Goal: Task Accomplishment & Management: Manage account settings

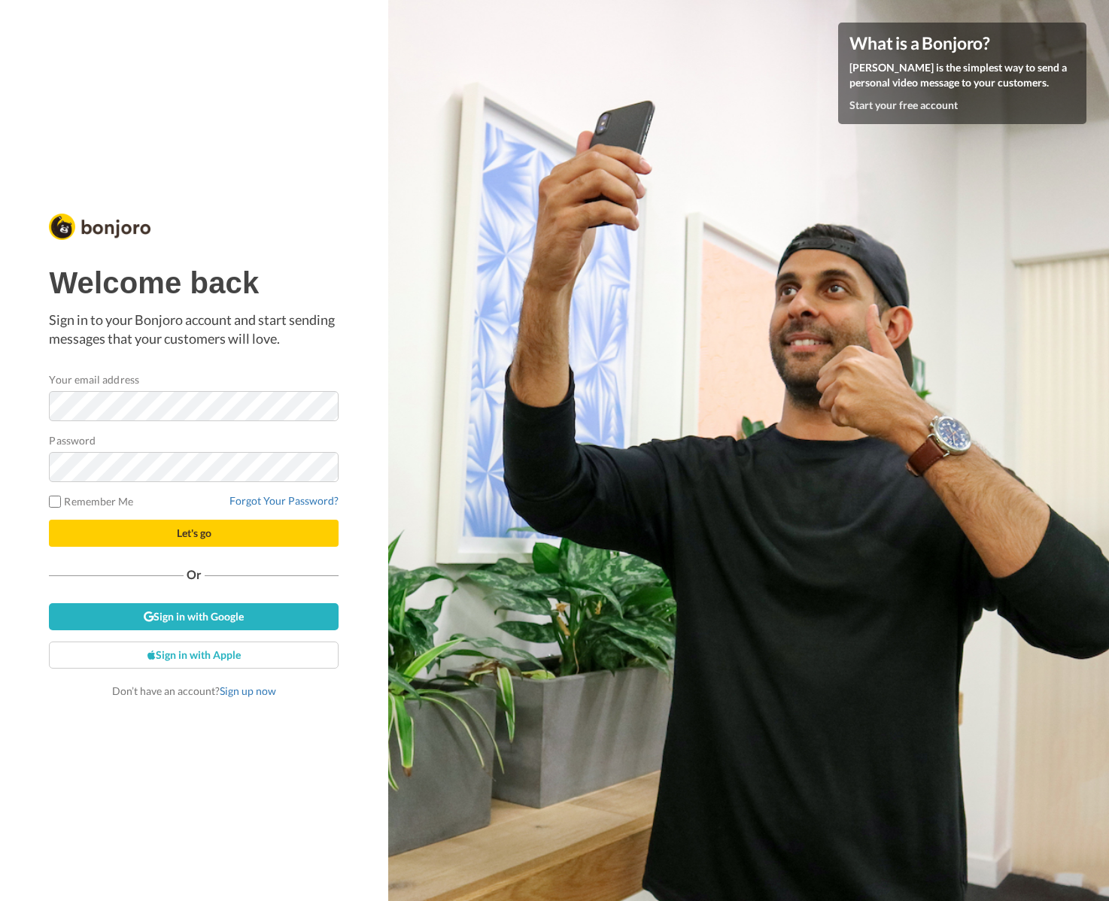
click at [227, 538] on button "Let's go" at bounding box center [194, 533] width 290 height 27
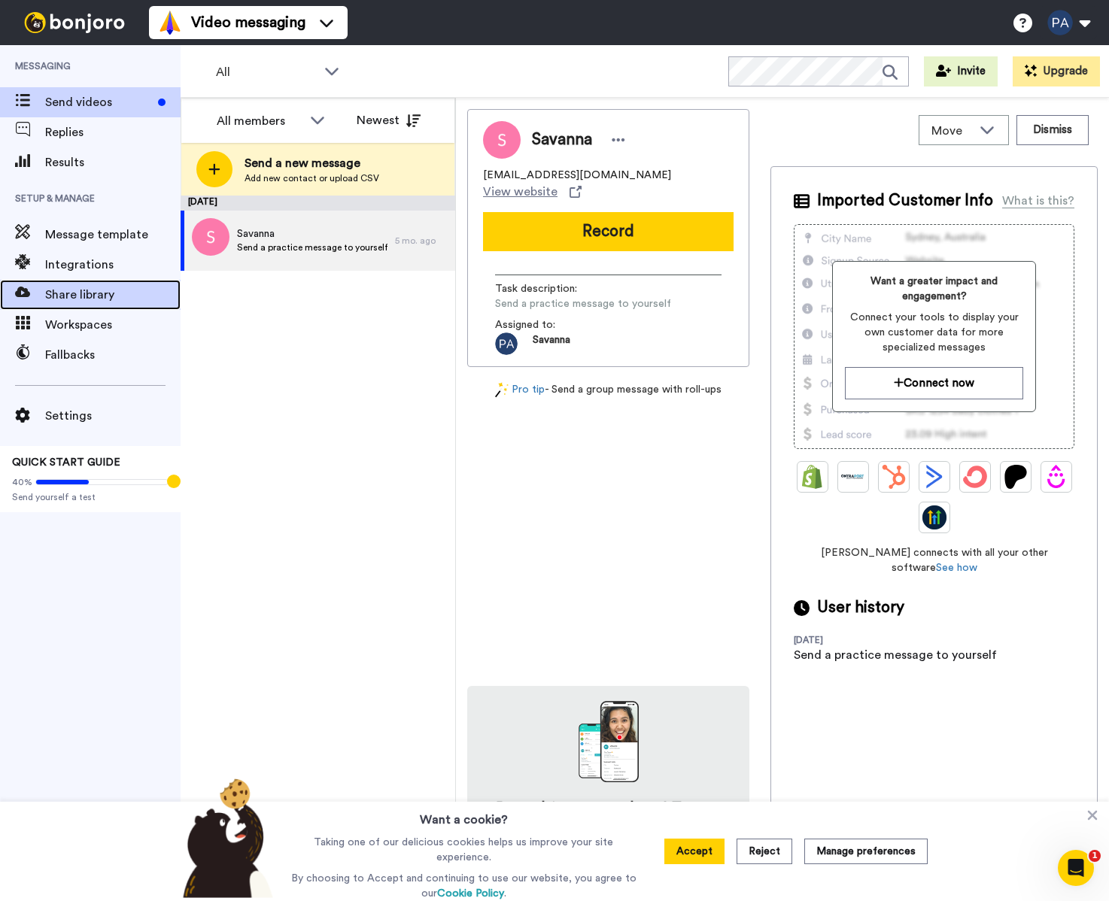
click at [52, 299] on span "Share library" at bounding box center [112, 295] width 135 height 18
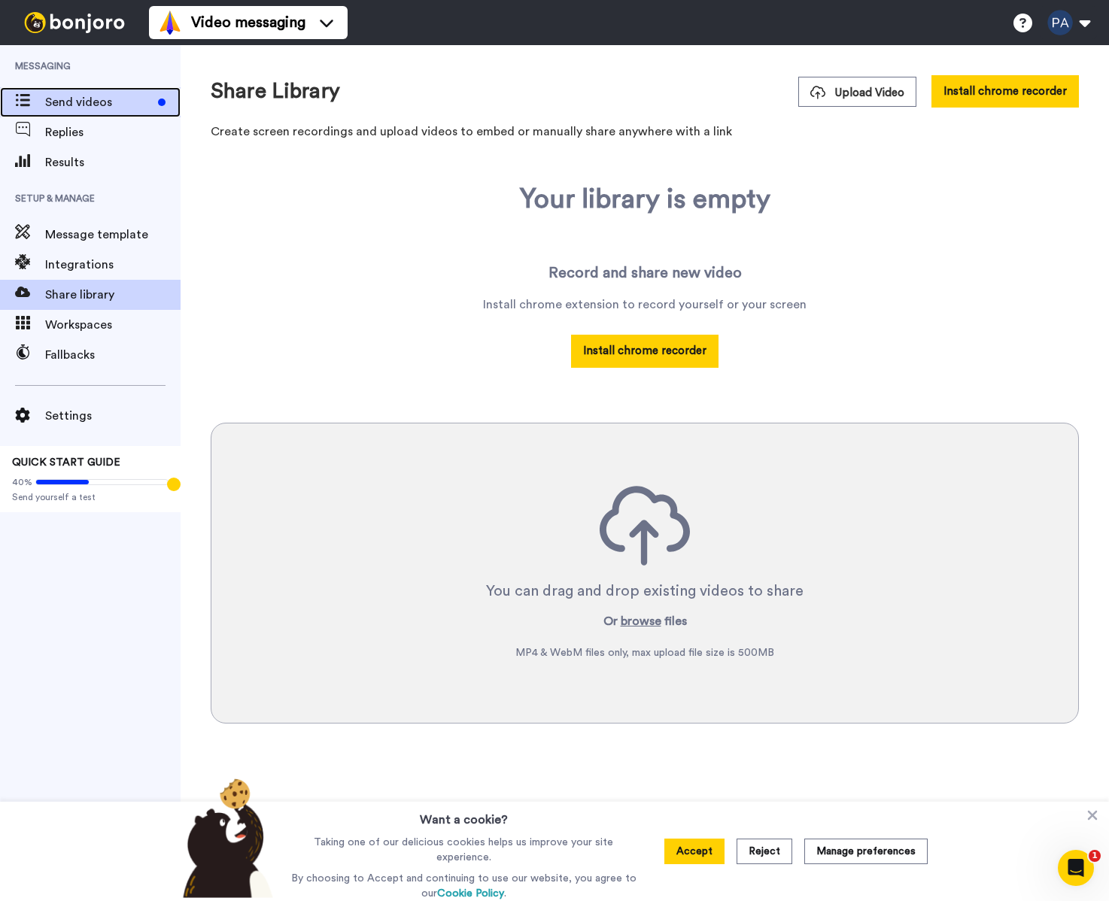
click at [103, 102] on span "Send videos" at bounding box center [98, 102] width 107 height 18
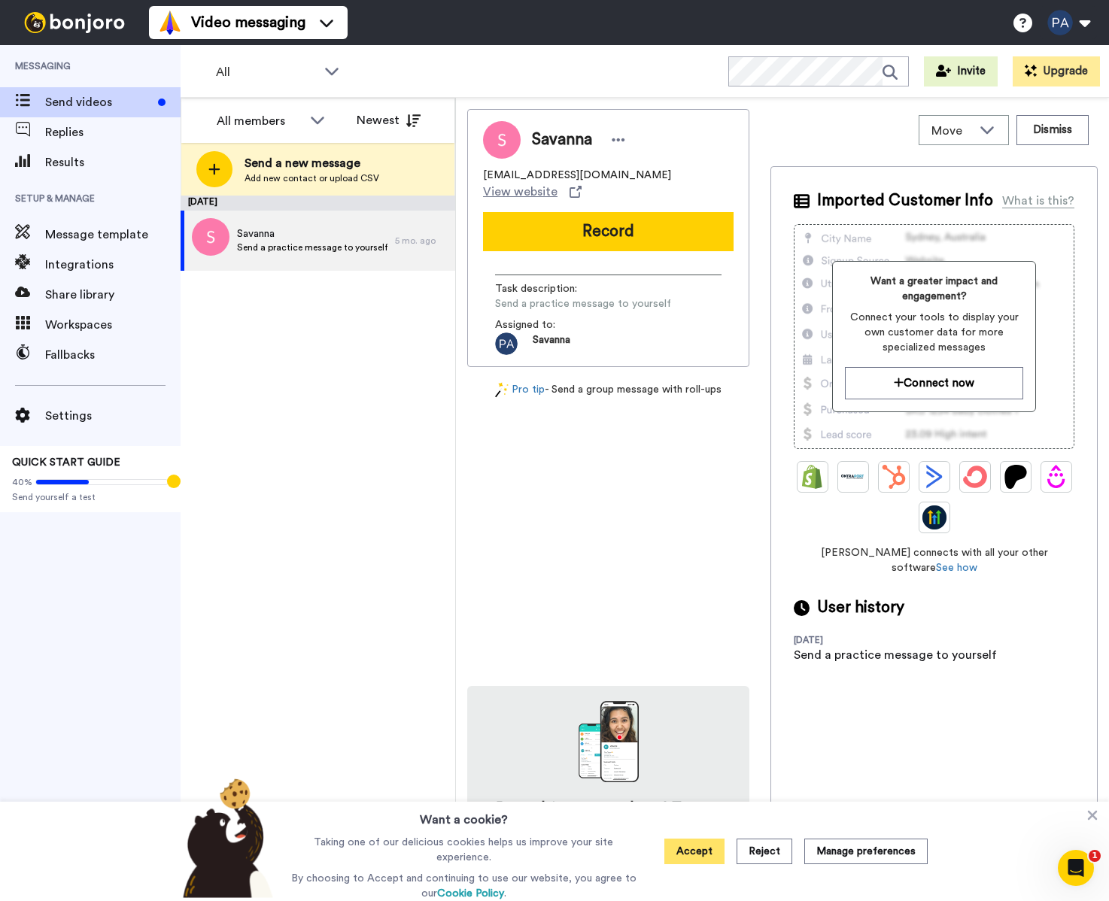
click at [694, 843] on button "Accept" at bounding box center [694, 852] width 60 height 26
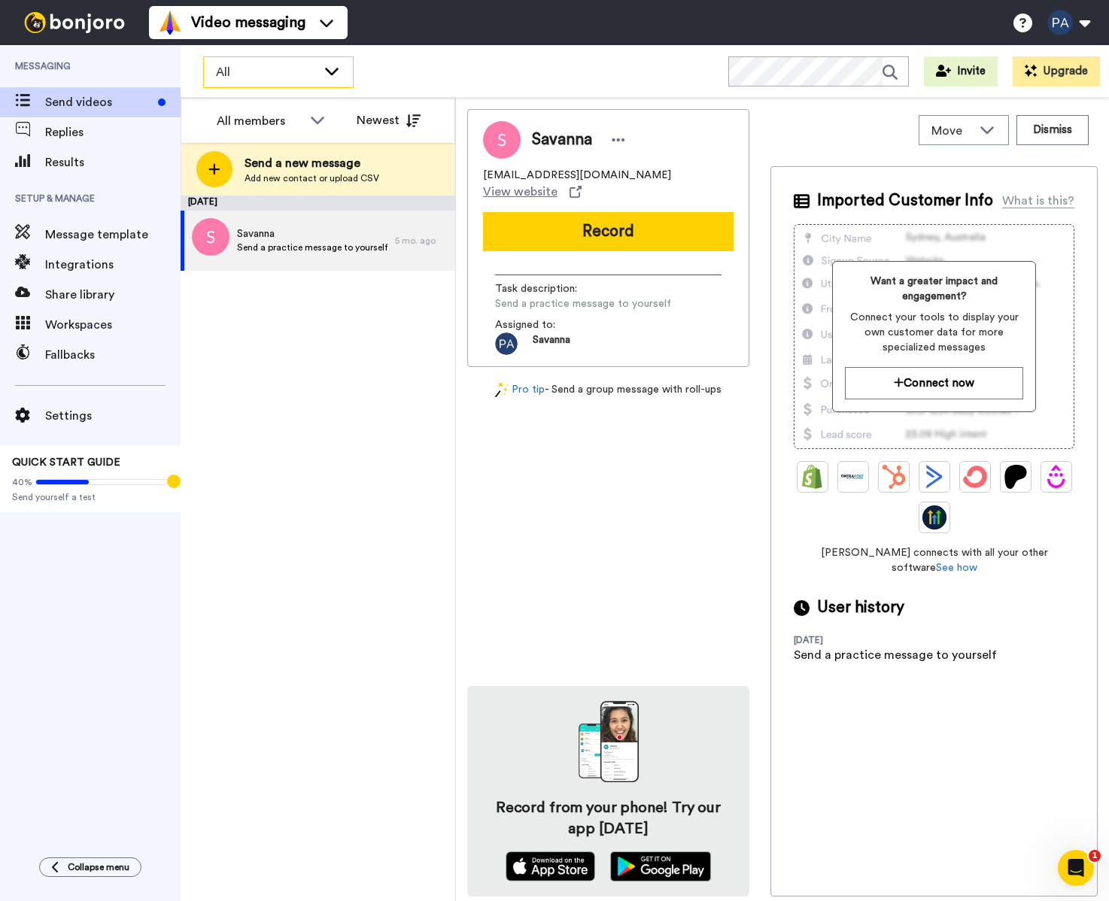
click at [308, 81] on div "All" at bounding box center [278, 72] width 149 height 30
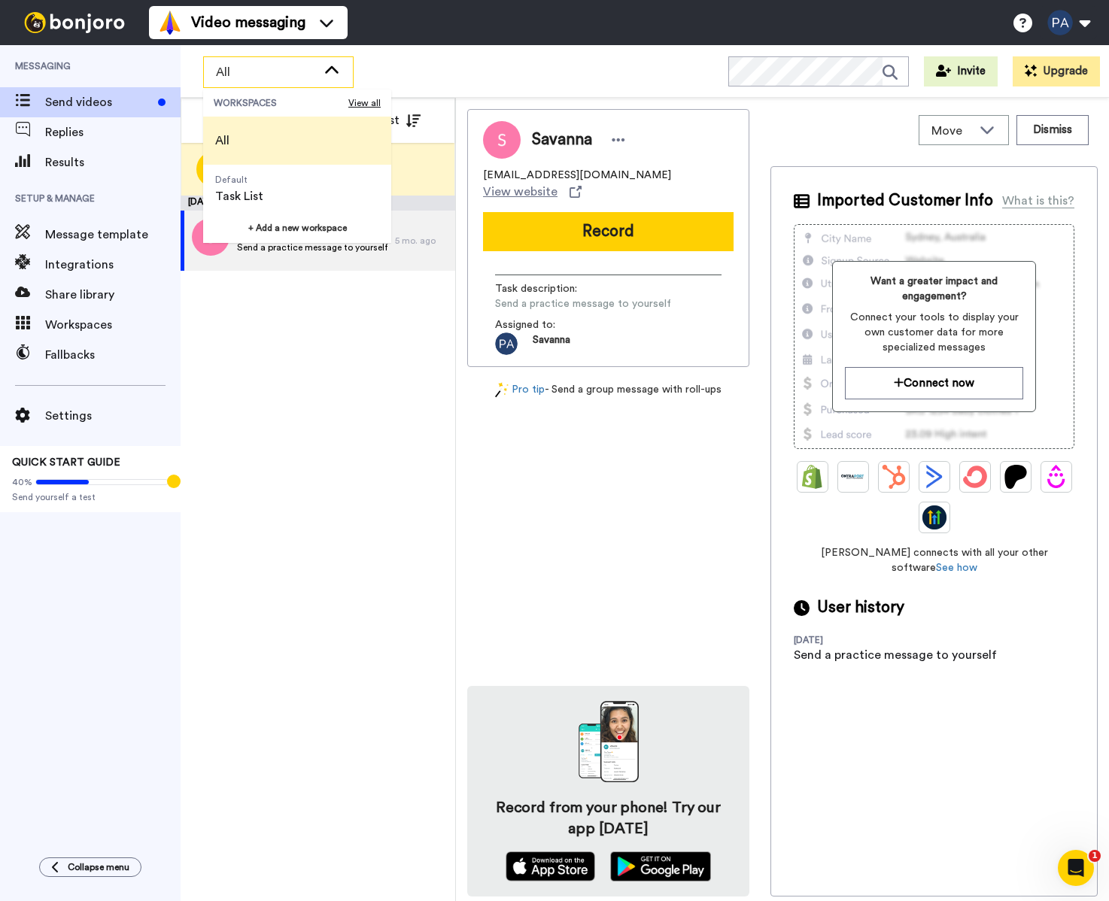
click at [308, 79] on span "All" at bounding box center [266, 72] width 101 height 18
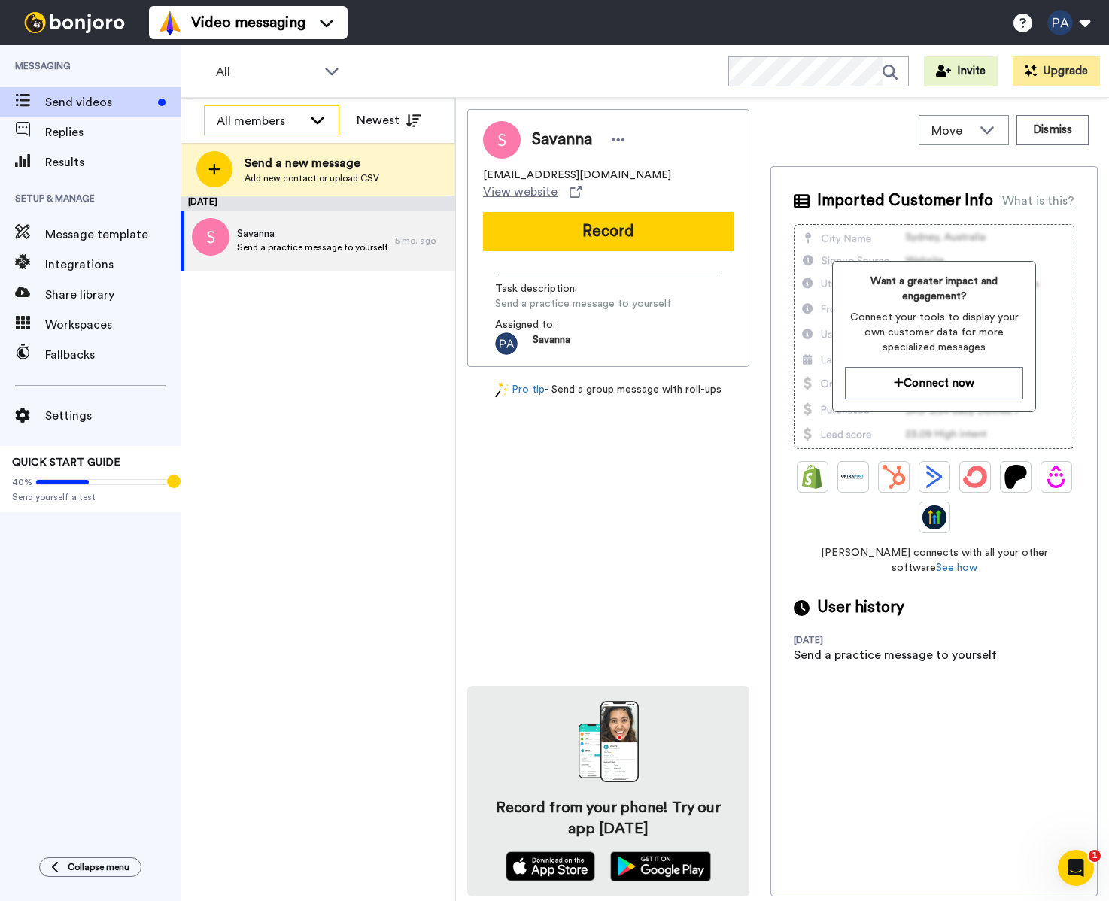
click at [280, 117] on div "All members" at bounding box center [260, 121] width 86 height 18
click at [279, 117] on div "All members" at bounding box center [260, 121] width 86 height 18
click at [112, 320] on span "Workspaces" at bounding box center [112, 325] width 135 height 18
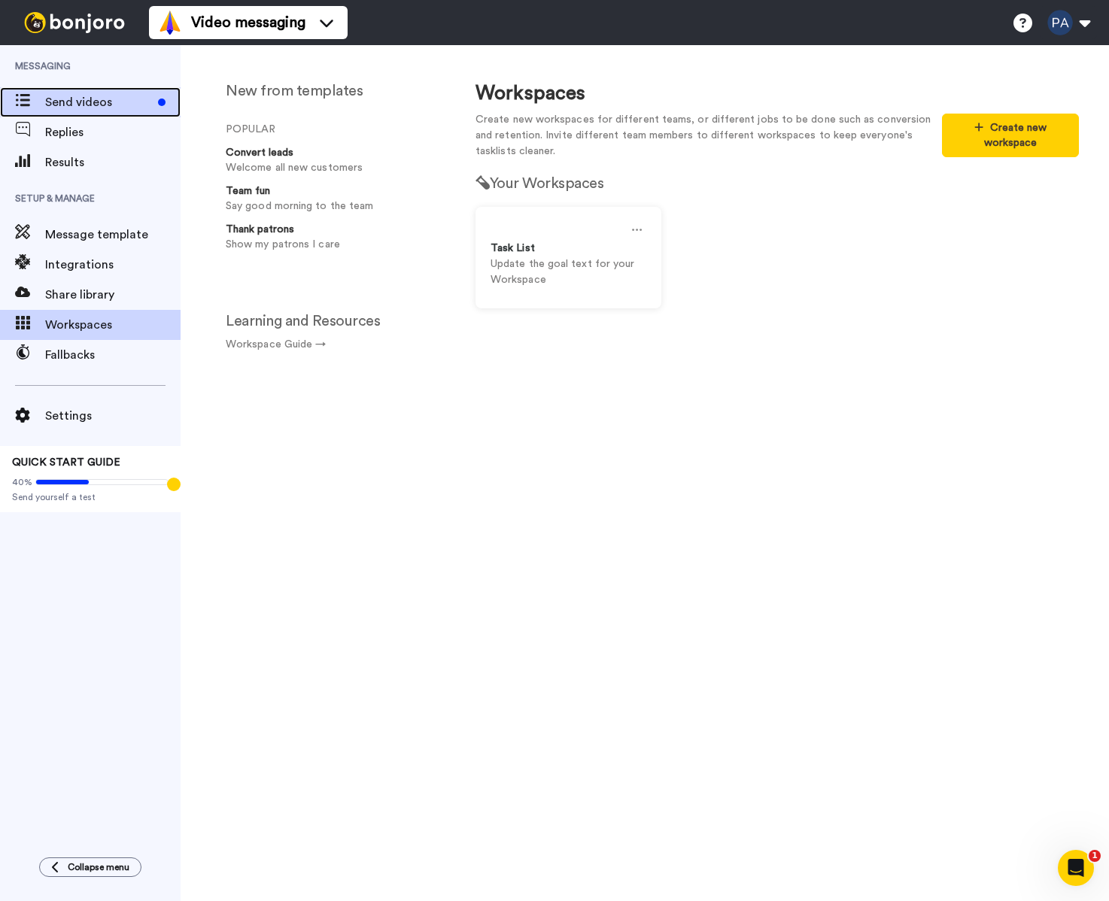
click at [98, 99] on span "Send videos" at bounding box center [98, 102] width 107 height 18
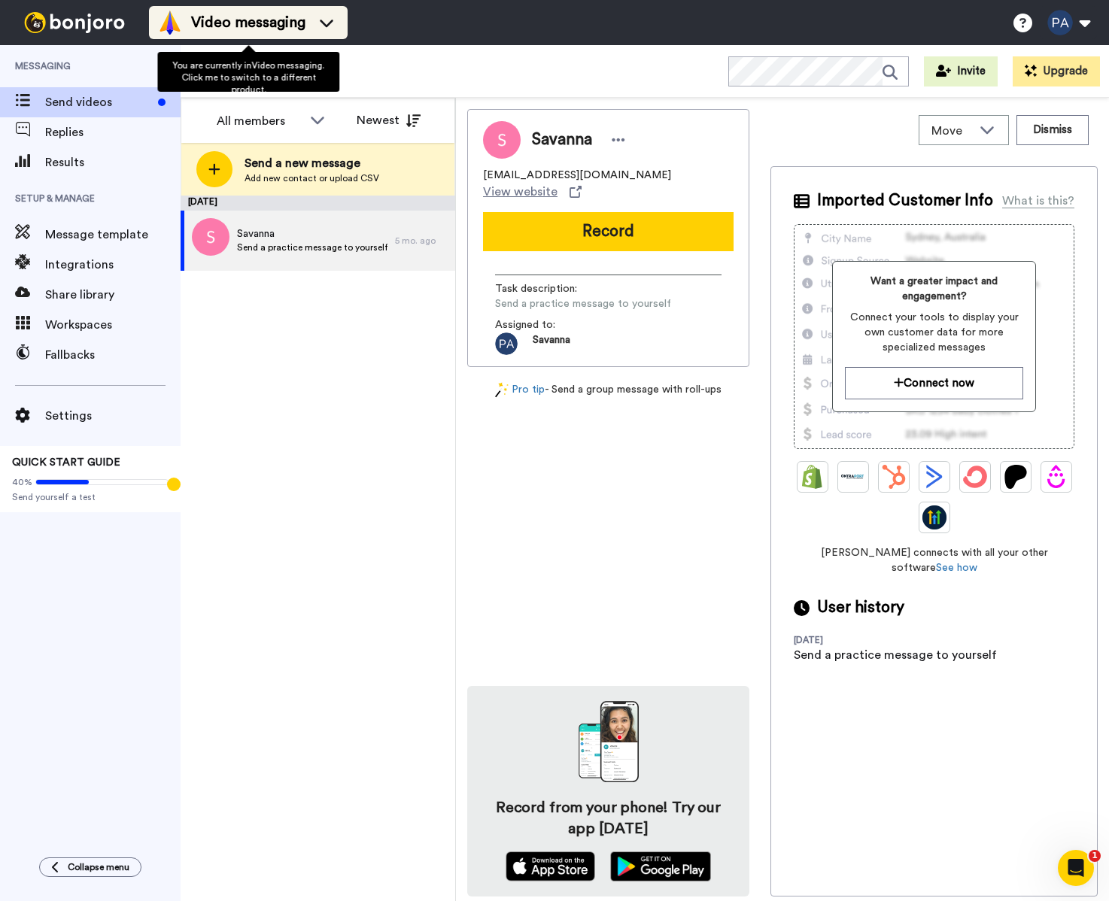
click at [286, 32] on span "Video messaging" at bounding box center [248, 22] width 114 height 21
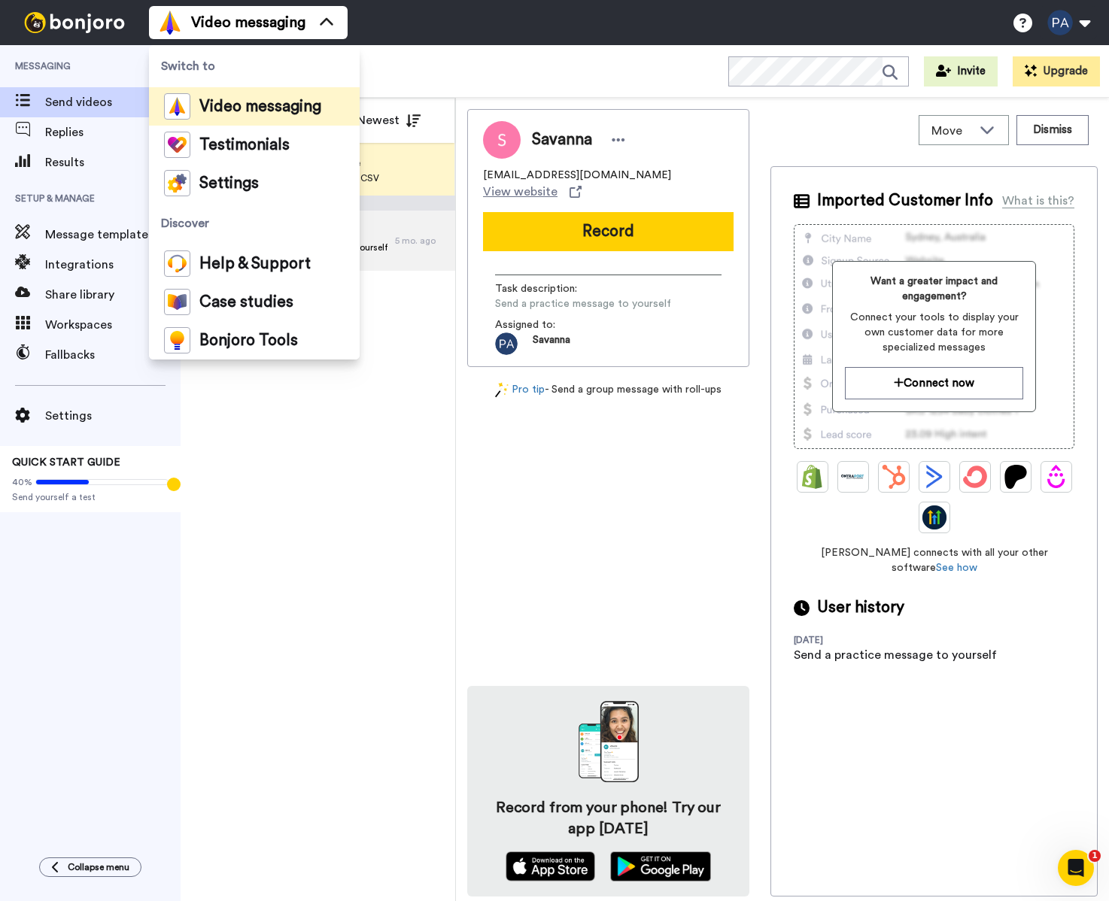
click at [399, 29] on div "Video messaging Switch to Video messaging Testimonials Settings Discover Help &…" at bounding box center [629, 22] width 960 height 45
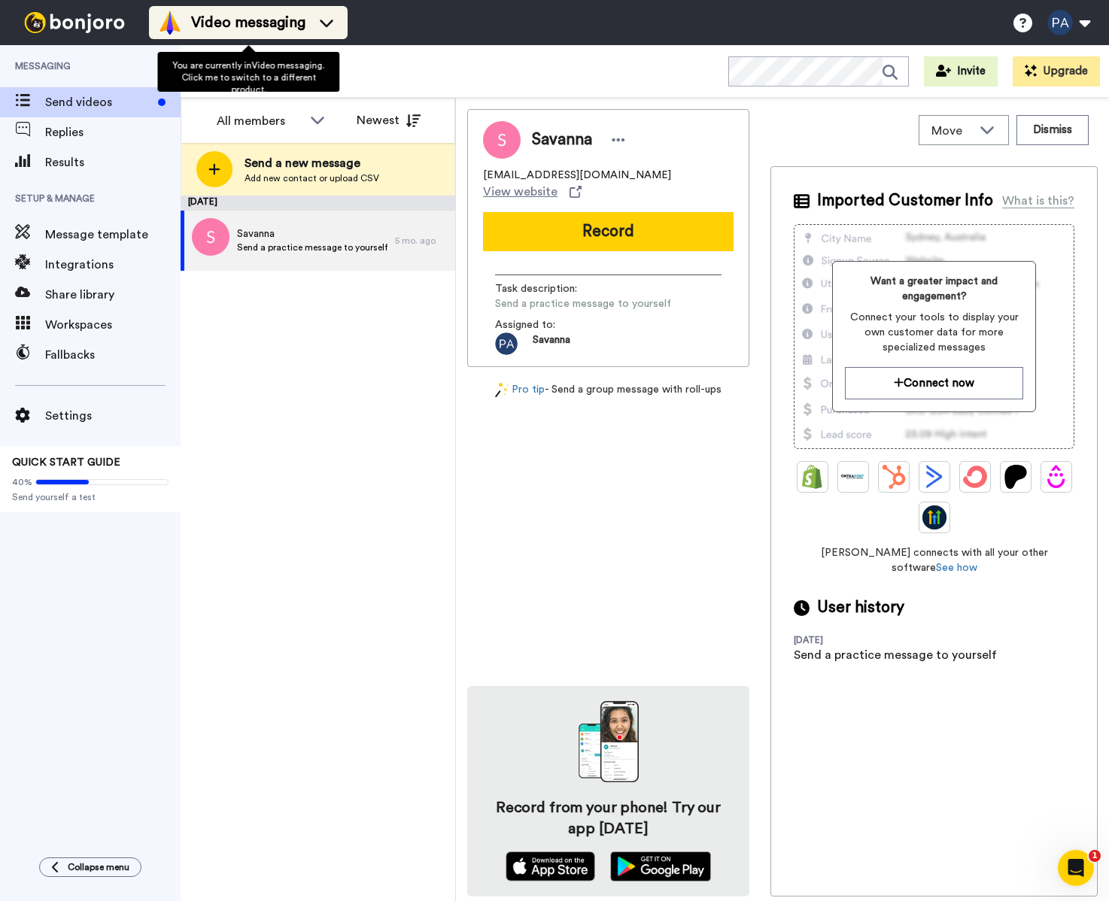
click at [311, 25] on div "Video messaging" at bounding box center [248, 23] width 181 height 24
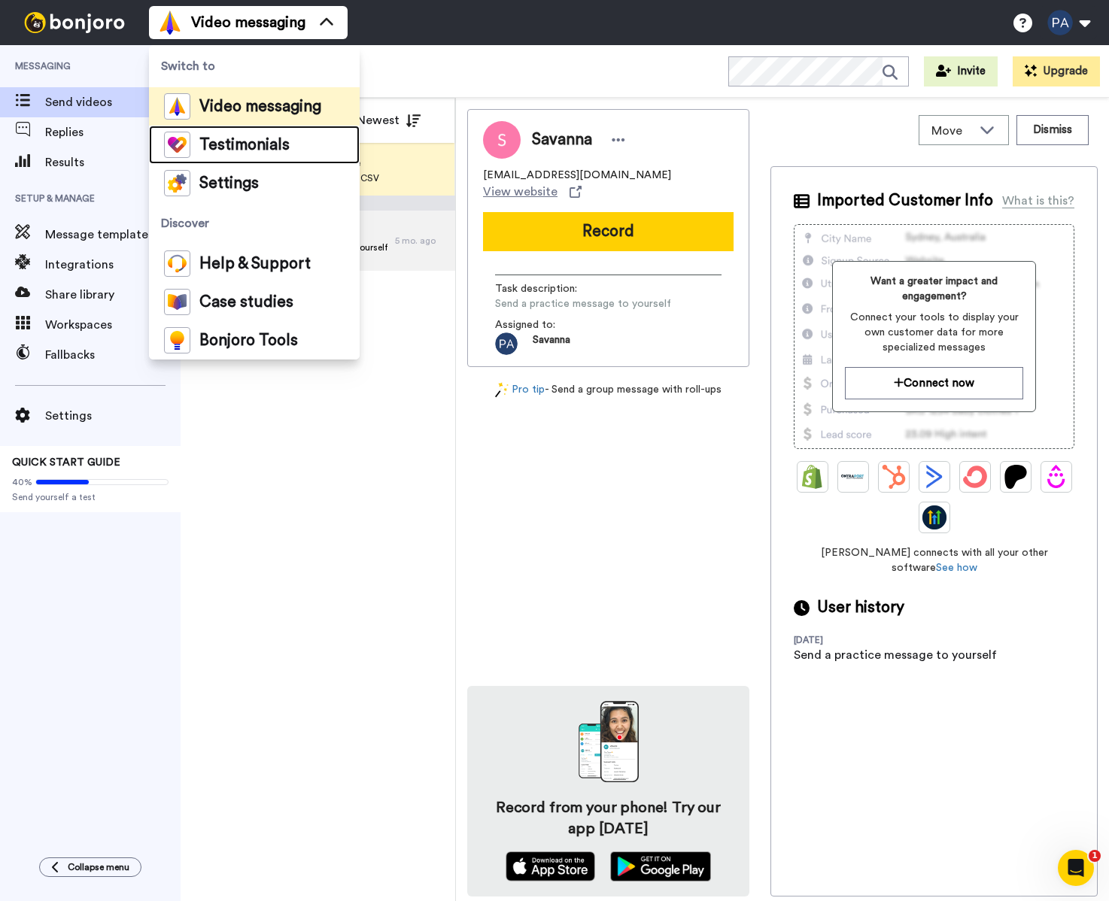
click at [299, 141] on li "Testimonials" at bounding box center [254, 145] width 211 height 38
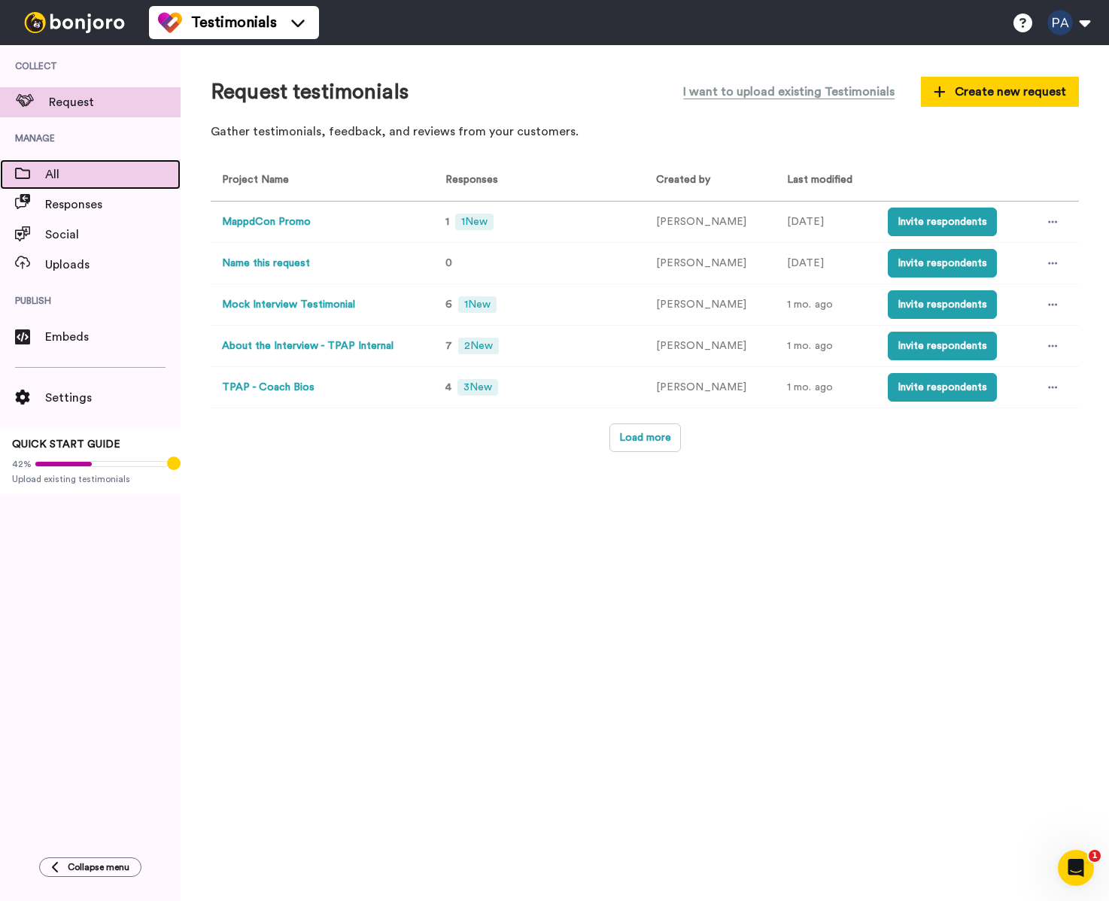
click at [110, 172] on span "All" at bounding box center [112, 175] width 135 height 18
